Goal: Use online tool/utility: Utilize a website feature to perform a specific function

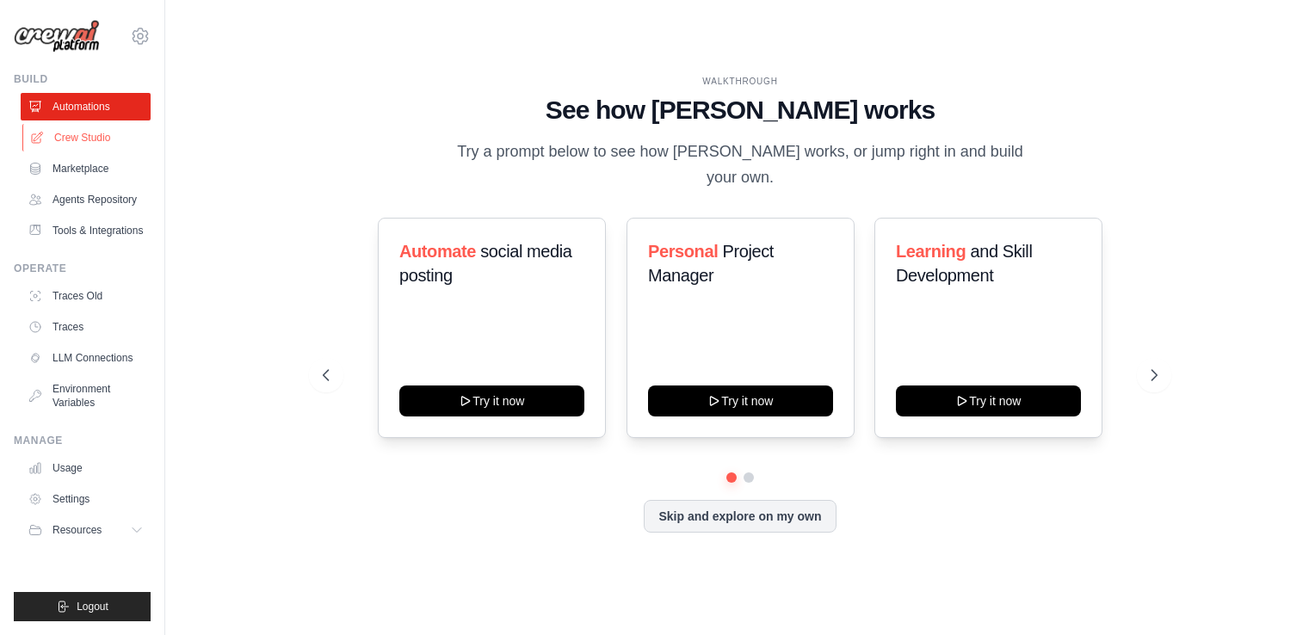
click at [95, 134] on link "Crew Studio" at bounding box center [87, 138] width 130 height 28
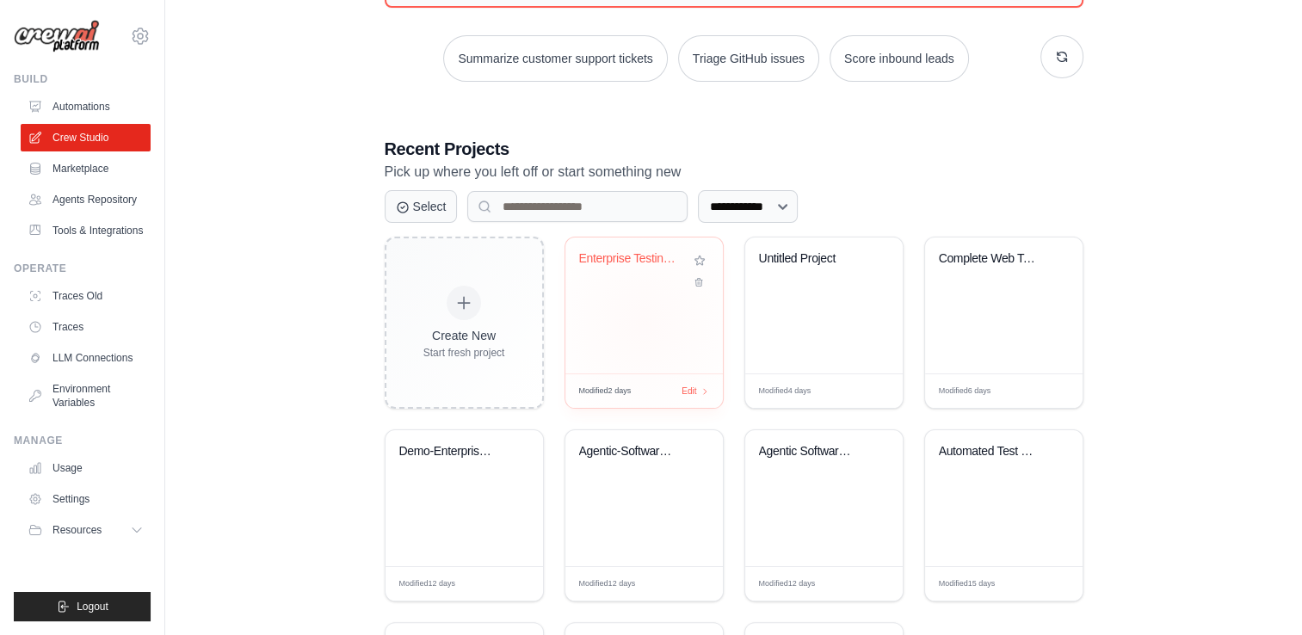
scroll to position [230, 0]
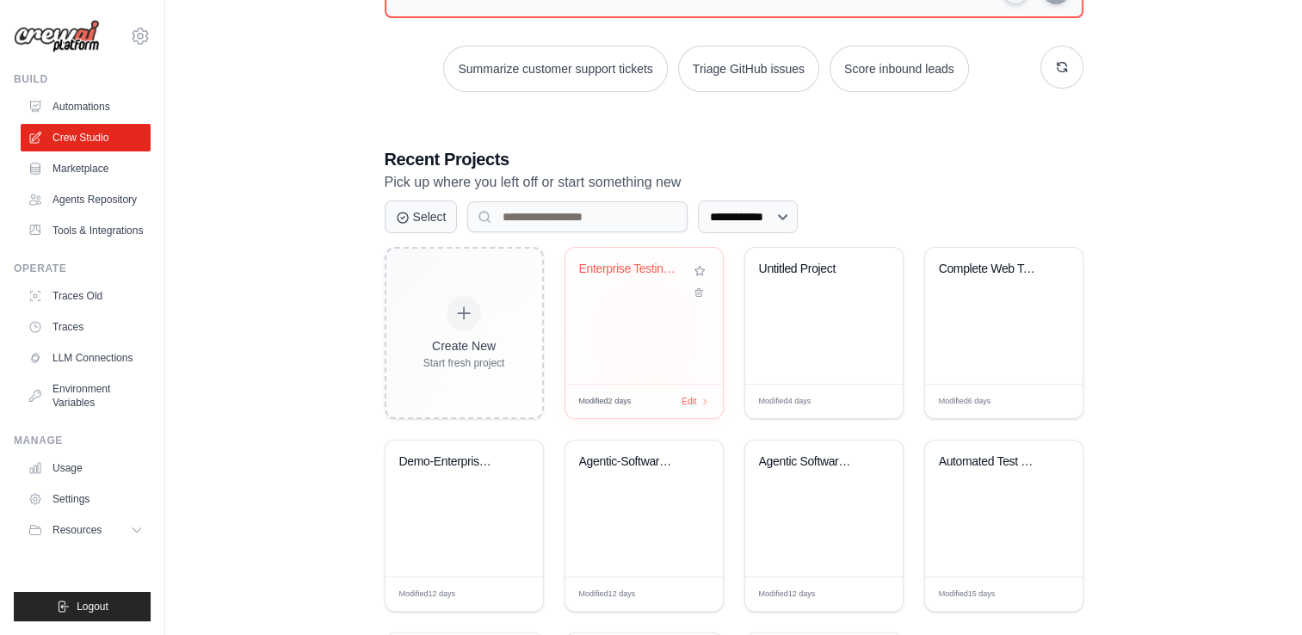
click at [609, 294] on div "Enterprise Testing Automation Platf..." at bounding box center [644, 282] width 130 height 40
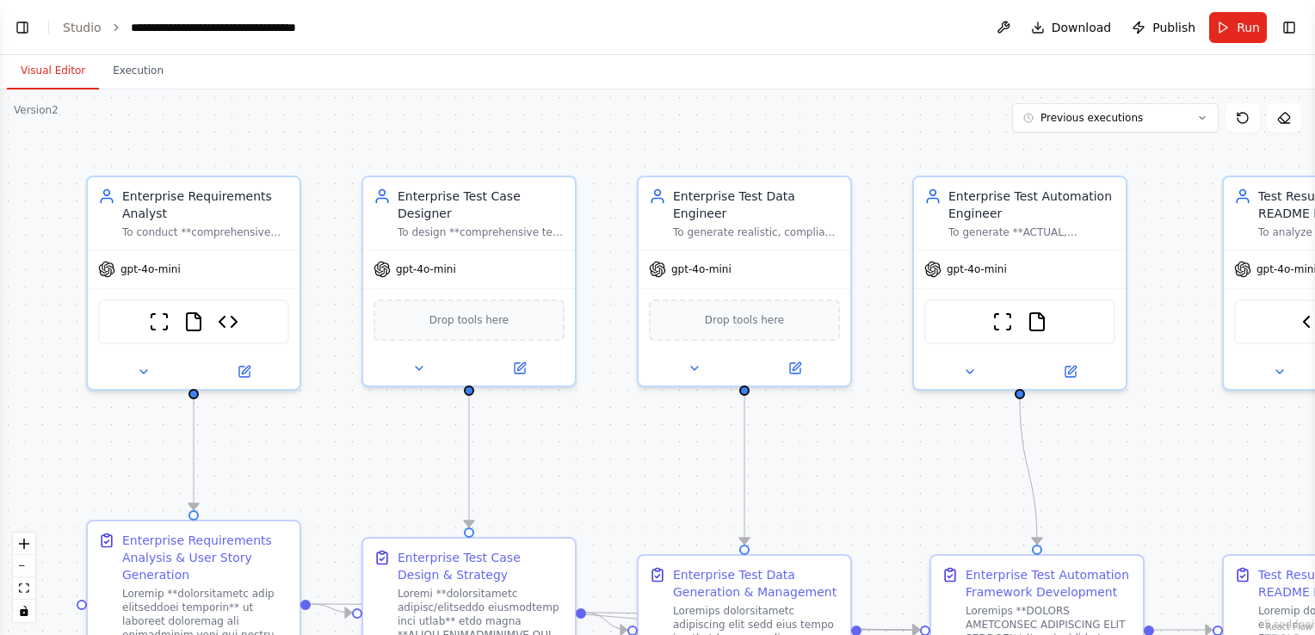
scroll to position [1970, 0]
click at [24, 589] on icon "fit view" at bounding box center [24, 588] width 10 height 9
